Goal: Navigation & Orientation: Find specific page/section

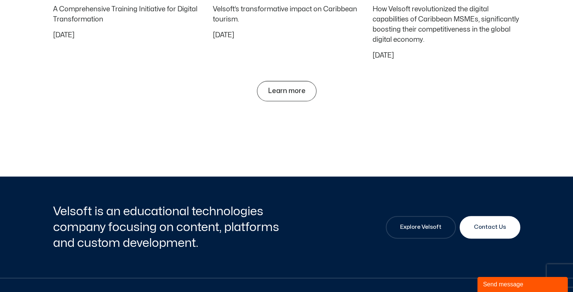
scroll to position [3579, 0]
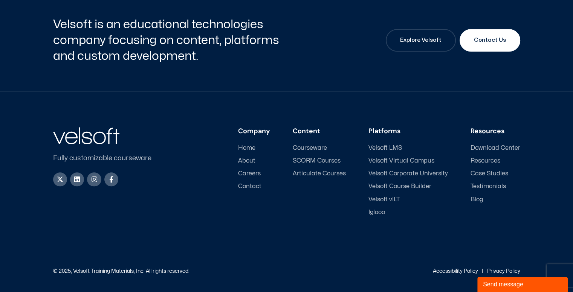
click at [326, 174] on span "Articulate Courses" at bounding box center [319, 173] width 53 height 7
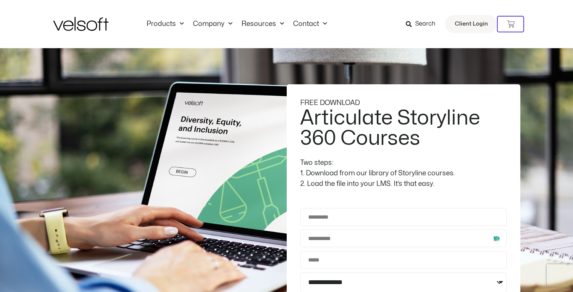
click at [81, 27] on img at bounding box center [80, 24] width 55 height 14
